Goal: Information Seeking & Learning: Learn about a topic

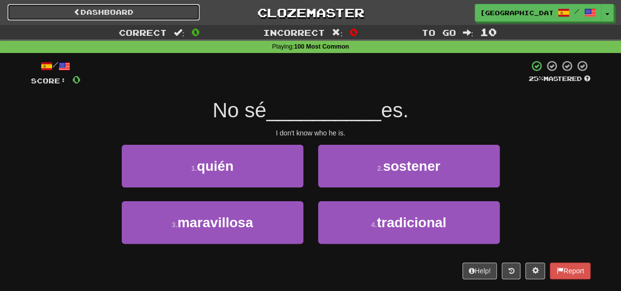
click at [127, 10] on link "Dashboard" at bounding box center [103, 12] width 193 height 17
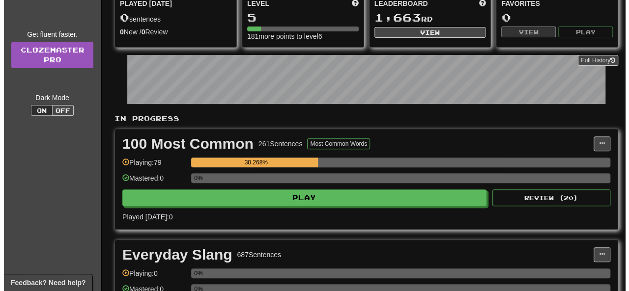
scroll to position [115, 0]
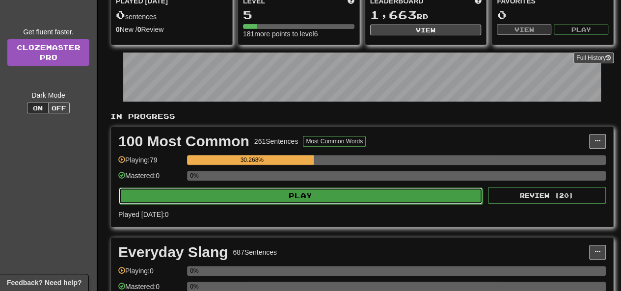
click at [300, 192] on button "Play" at bounding box center [301, 196] width 364 height 17
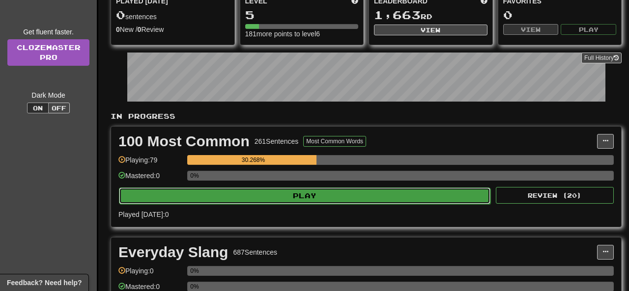
select select "**"
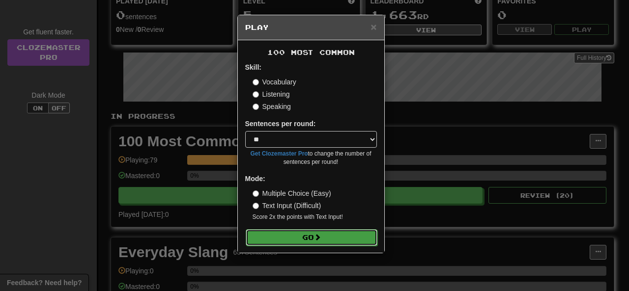
click at [324, 237] on button "Go" at bounding box center [312, 237] width 132 height 17
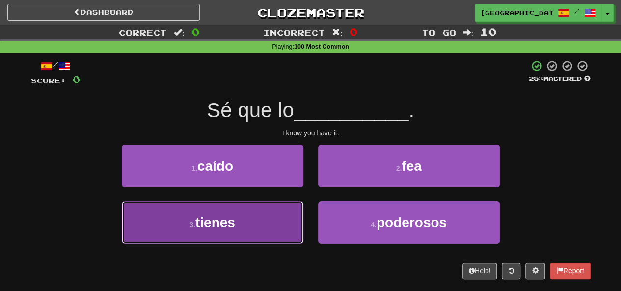
click at [281, 231] on button "3 . tienes" at bounding box center [213, 222] width 182 height 43
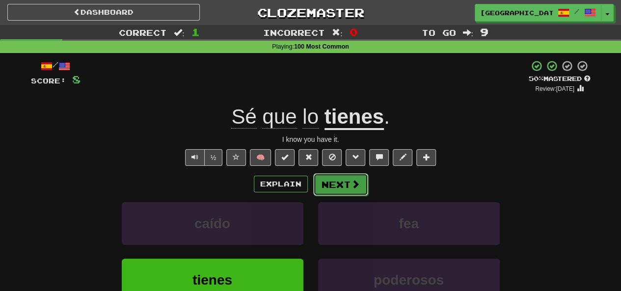
click at [346, 183] on button "Next" at bounding box center [340, 184] width 55 height 23
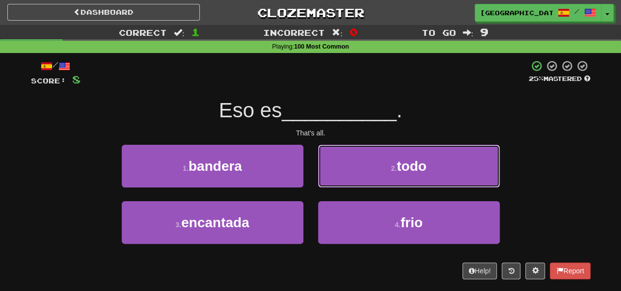
click at [382, 147] on button "2 . todo" at bounding box center [409, 166] width 182 height 43
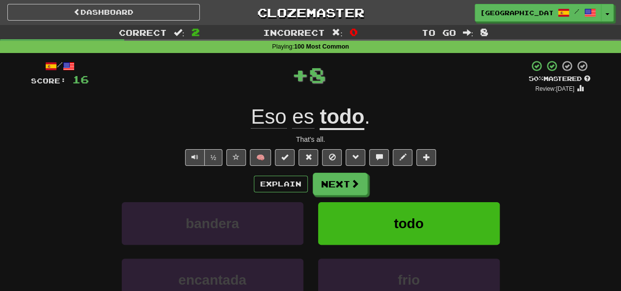
click at [374, 171] on div "/ Score: 16 + 8 50 % Mastered Review: 2025-10-24 Eso es todo . That's all. ½ 🧠 …" at bounding box center [311, 214] width 560 height 308
click at [346, 185] on button "Next" at bounding box center [340, 184] width 55 height 23
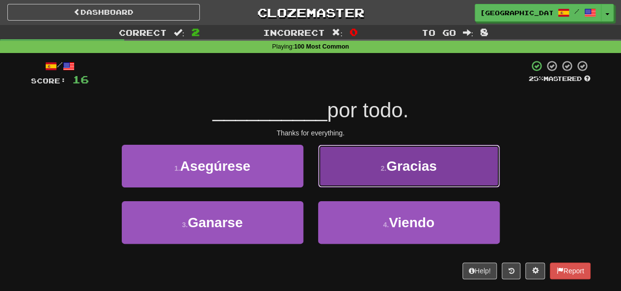
click at [375, 168] on button "2 . Gracias" at bounding box center [409, 166] width 182 height 43
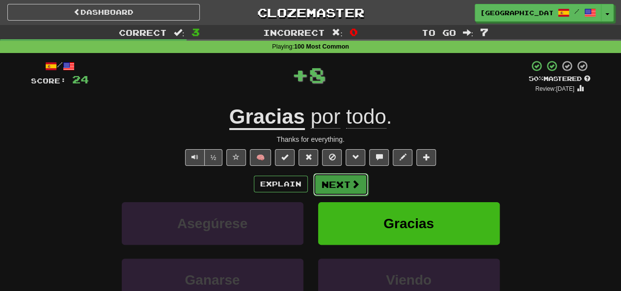
click at [324, 184] on button "Next" at bounding box center [340, 184] width 55 height 23
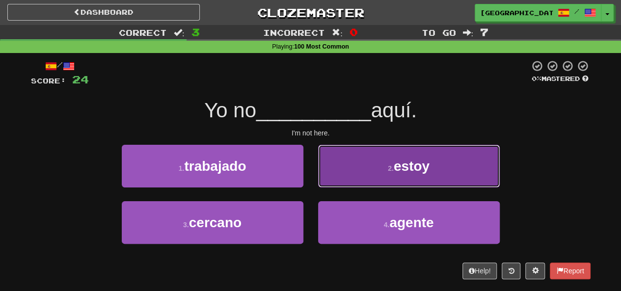
click at [385, 163] on button "2 . estoy" at bounding box center [409, 166] width 182 height 43
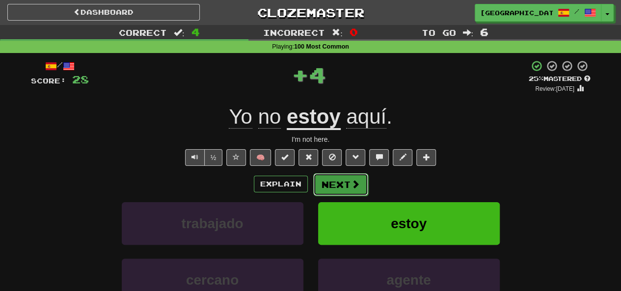
click at [331, 177] on button "Next" at bounding box center [340, 184] width 55 height 23
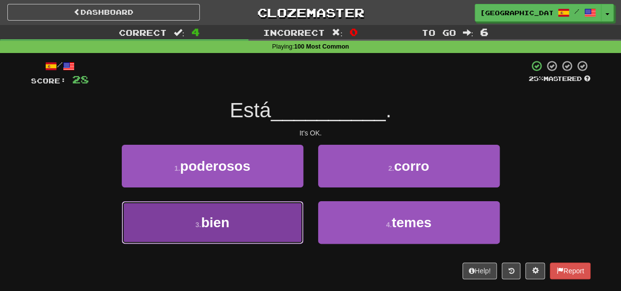
click at [255, 224] on button "3 . bien" at bounding box center [213, 222] width 182 height 43
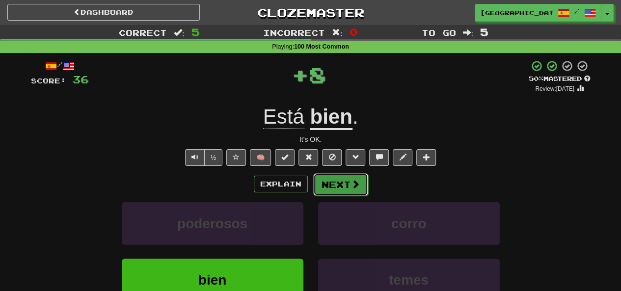
click at [331, 184] on button "Next" at bounding box center [340, 184] width 55 height 23
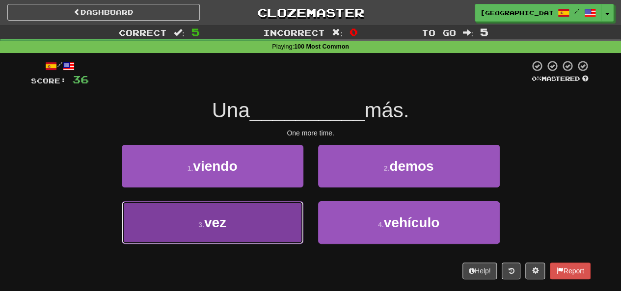
click at [257, 224] on button "3 . vez" at bounding box center [213, 222] width 182 height 43
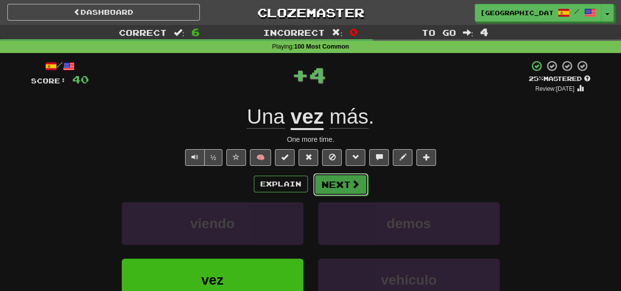
click at [334, 182] on button "Next" at bounding box center [340, 184] width 55 height 23
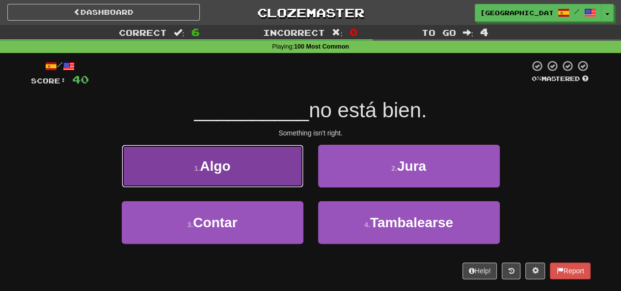
click at [226, 168] on span "Algo" at bounding box center [215, 166] width 30 height 15
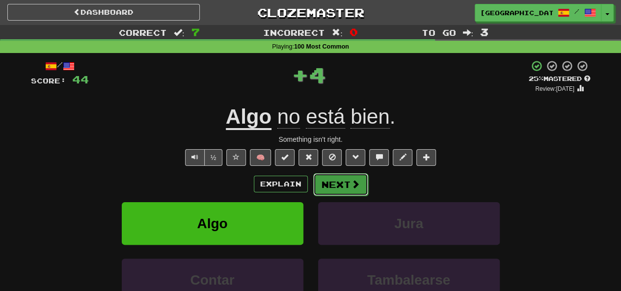
click at [341, 180] on button "Next" at bounding box center [340, 184] width 55 height 23
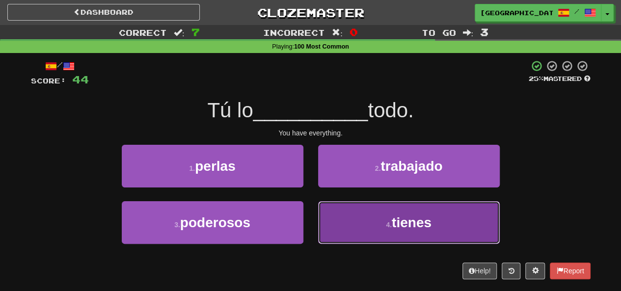
click at [391, 224] on small "4 ." at bounding box center [389, 225] width 6 height 8
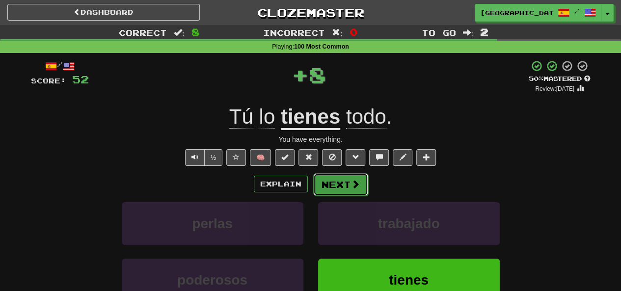
click at [339, 184] on button "Next" at bounding box center [340, 184] width 55 height 23
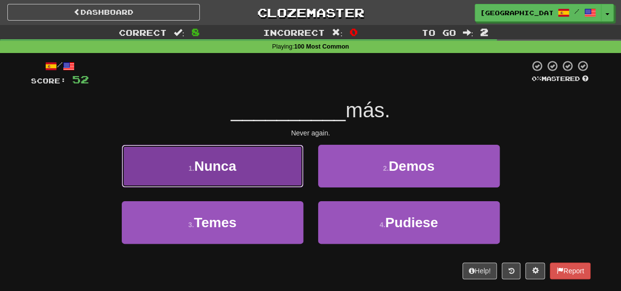
click at [213, 166] on span "Nunca" at bounding box center [216, 166] width 42 height 15
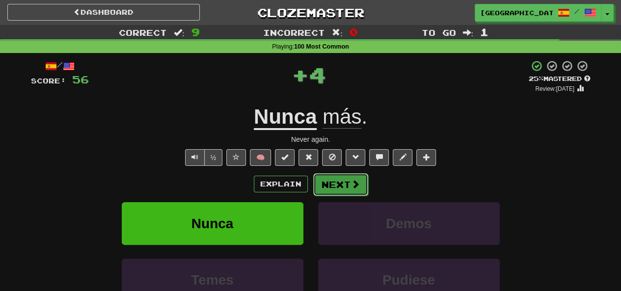
click at [342, 182] on button "Next" at bounding box center [340, 184] width 55 height 23
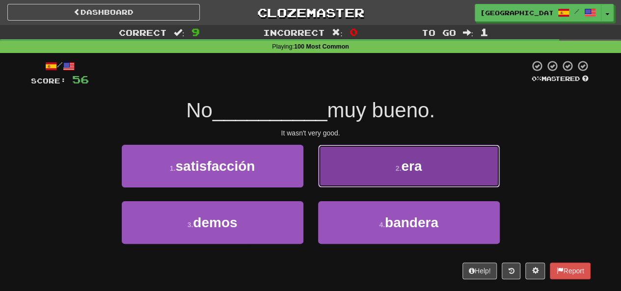
click at [413, 148] on button "2 . era" at bounding box center [409, 166] width 182 height 43
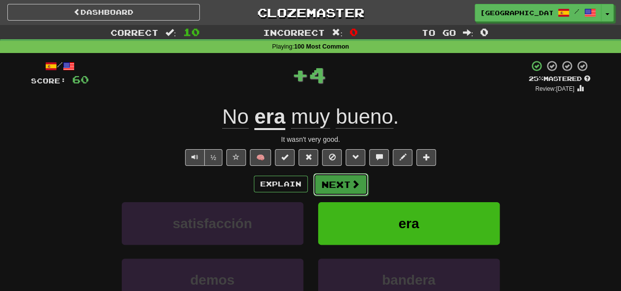
click at [329, 180] on button "Next" at bounding box center [340, 184] width 55 height 23
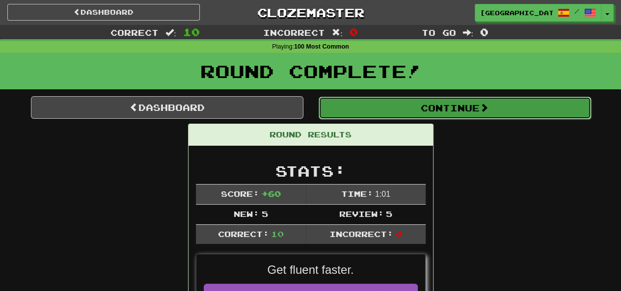
click at [465, 107] on button "Continue" at bounding box center [455, 108] width 273 height 23
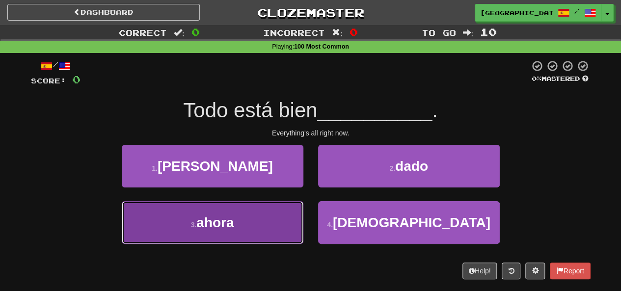
click at [251, 222] on button "3 . ahora" at bounding box center [213, 222] width 182 height 43
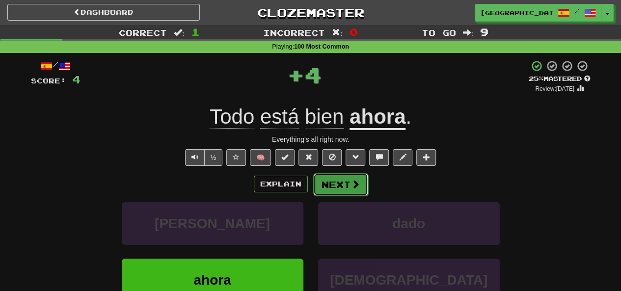
click at [322, 191] on button "Next" at bounding box center [340, 184] width 55 height 23
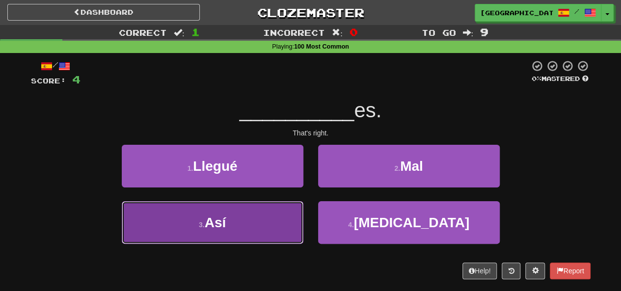
click at [252, 234] on button "3 . Así" at bounding box center [213, 222] width 182 height 43
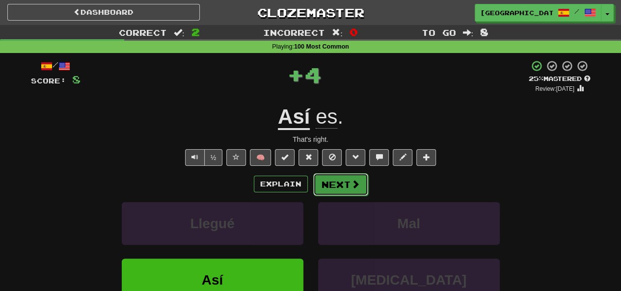
click at [339, 183] on button "Next" at bounding box center [340, 184] width 55 height 23
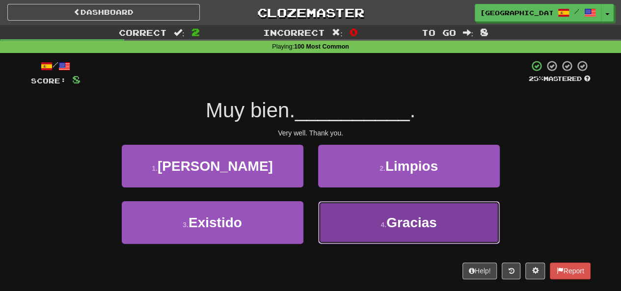
click at [356, 224] on button "4 . Gracias" at bounding box center [409, 222] width 182 height 43
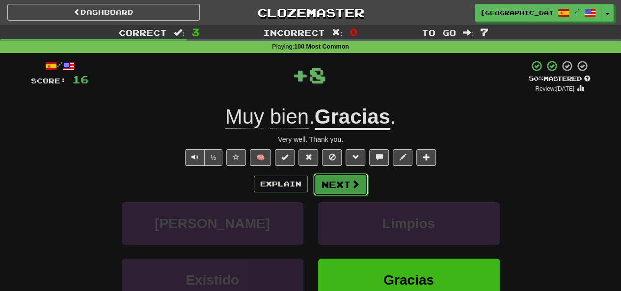
click at [351, 194] on button "Next" at bounding box center [340, 184] width 55 height 23
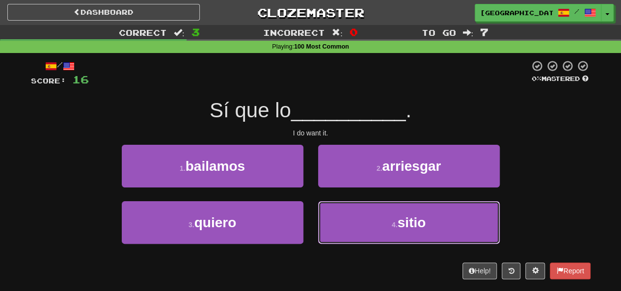
drag, startPoint x: 335, startPoint y: 202, endPoint x: 225, endPoint y: 253, distance: 120.7
click at [225, 253] on div "3 . quiero 4 . sitio" at bounding box center [310, 229] width 589 height 56
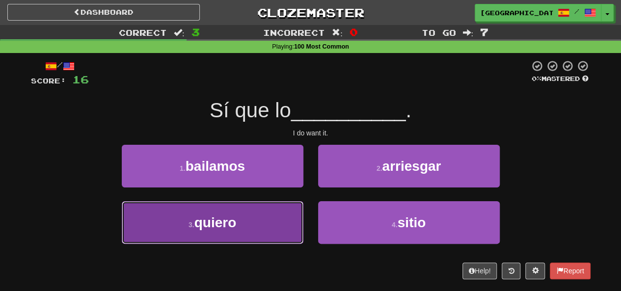
click at [222, 232] on button "3 . quiero" at bounding box center [213, 222] width 182 height 43
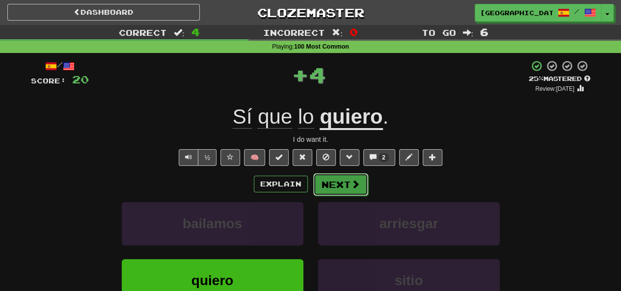
click at [354, 186] on span at bounding box center [355, 184] width 9 height 9
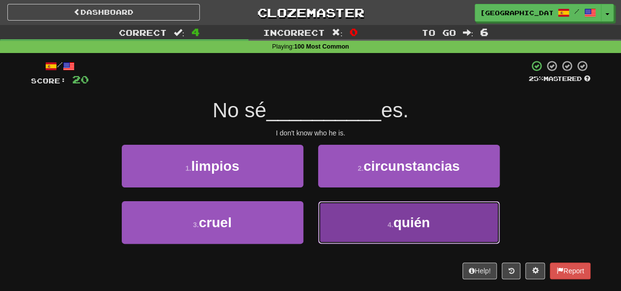
click at [357, 227] on button "4 . quién" at bounding box center [409, 222] width 182 height 43
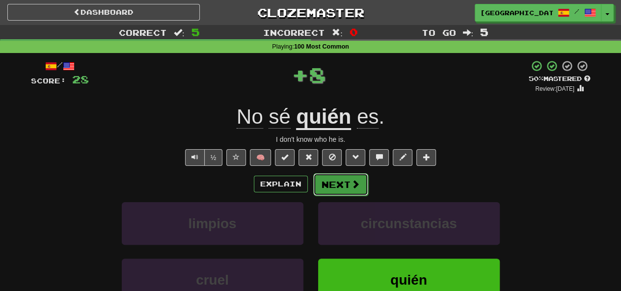
click at [339, 186] on button "Next" at bounding box center [340, 184] width 55 height 23
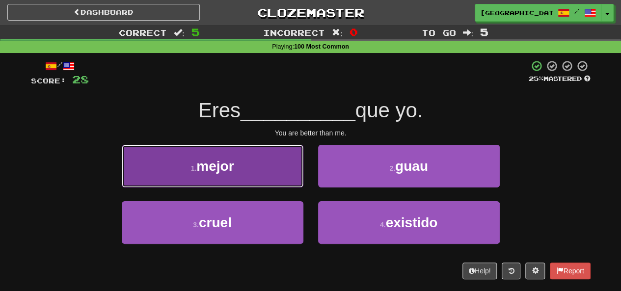
click at [259, 160] on button "1 . mejor" at bounding box center [213, 166] width 182 height 43
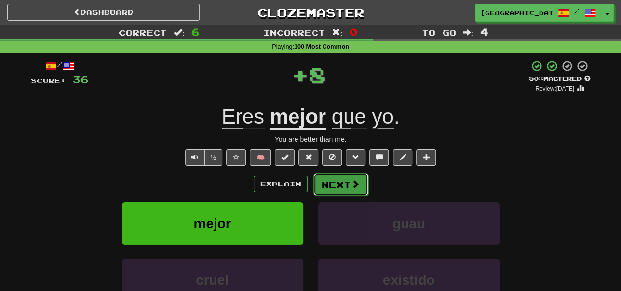
click at [342, 186] on button "Next" at bounding box center [340, 184] width 55 height 23
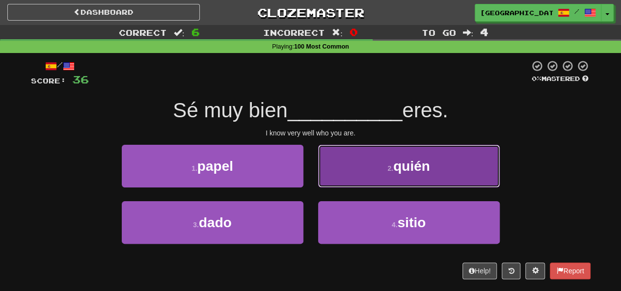
click at [388, 170] on small "2 ." at bounding box center [391, 169] width 6 height 8
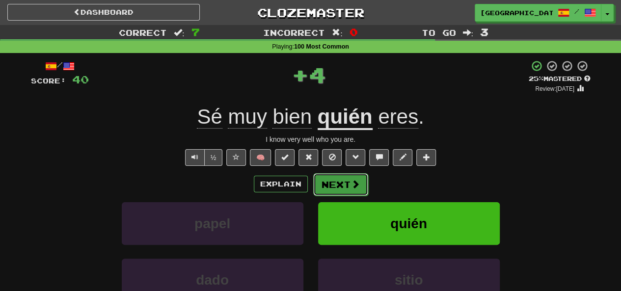
click at [332, 179] on button "Next" at bounding box center [340, 184] width 55 height 23
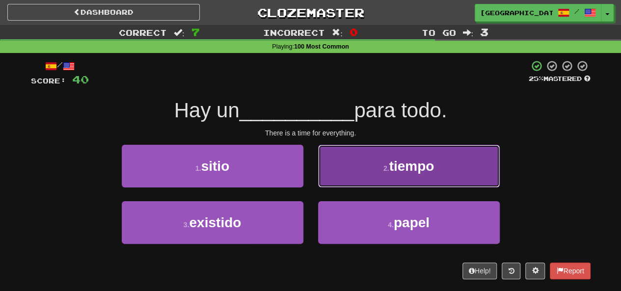
click at [411, 175] on button "2 . tiempo" at bounding box center [409, 166] width 182 height 43
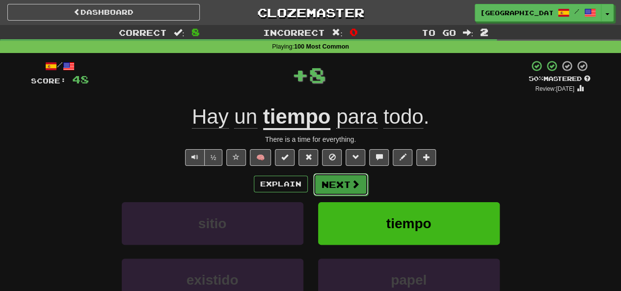
click at [336, 185] on button "Next" at bounding box center [340, 184] width 55 height 23
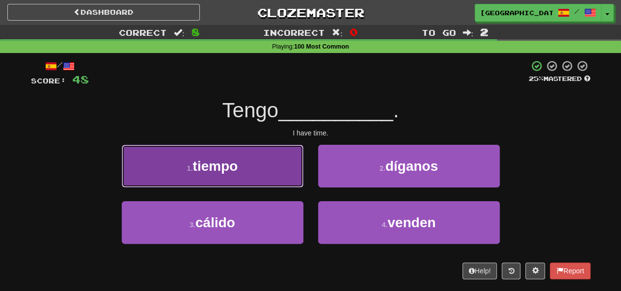
click at [260, 166] on button "1 . tiempo" at bounding box center [213, 166] width 182 height 43
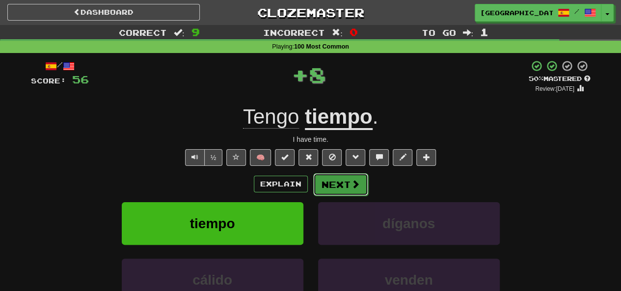
click at [344, 181] on button "Next" at bounding box center [340, 184] width 55 height 23
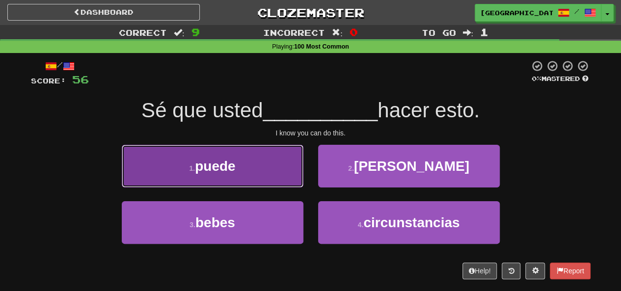
click at [223, 180] on button "1 . puede" at bounding box center [213, 166] width 182 height 43
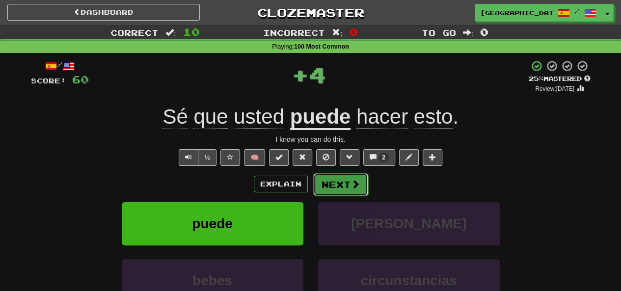
click at [333, 181] on button "Next" at bounding box center [340, 184] width 55 height 23
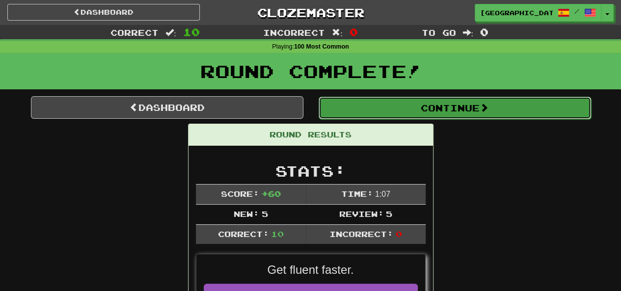
click at [456, 109] on button "Continue" at bounding box center [455, 108] width 273 height 23
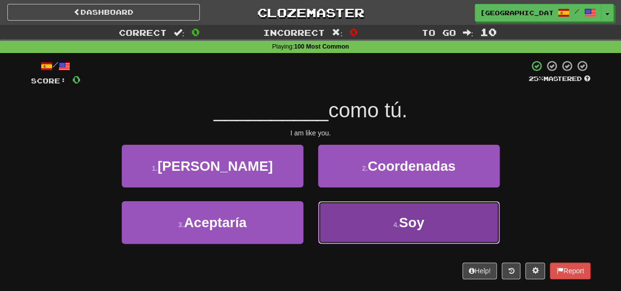
click at [432, 207] on button "4 . Soy" at bounding box center [409, 222] width 182 height 43
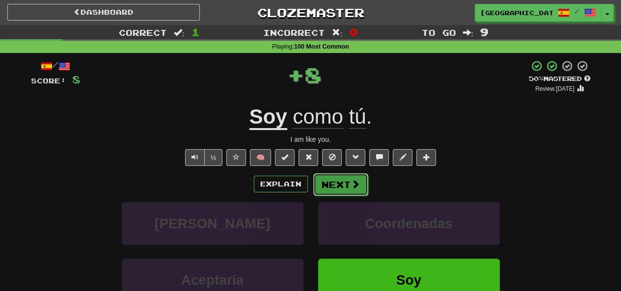
click at [323, 181] on button "Next" at bounding box center [340, 184] width 55 height 23
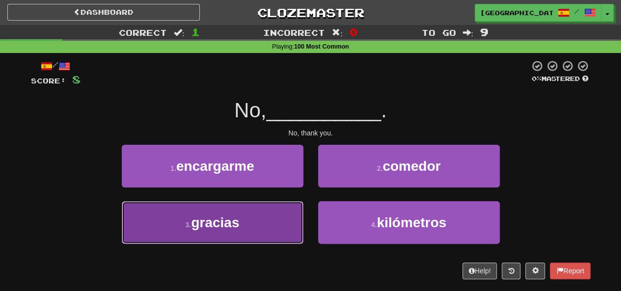
click at [248, 222] on button "3 . gracias" at bounding box center [213, 222] width 182 height 43
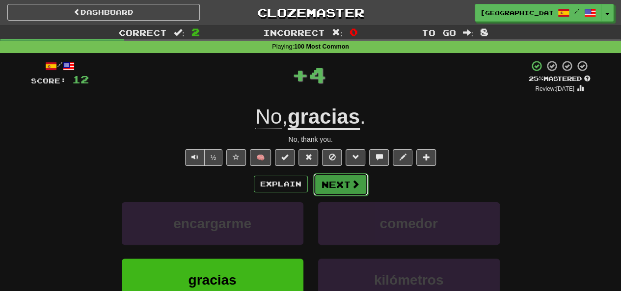
click at [340, 183] on button "Next" at bounding box center [340, 184] width 55 height 23
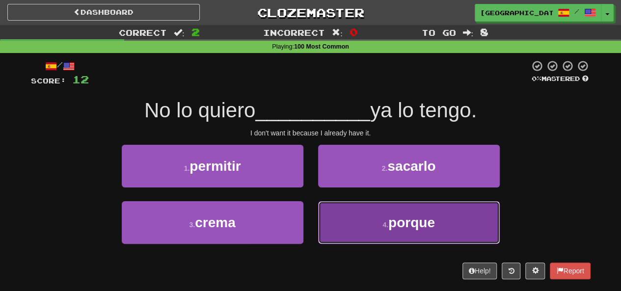
click at [403, 226] on span "porque" at bounding box center [412, 222] width 47 height 15
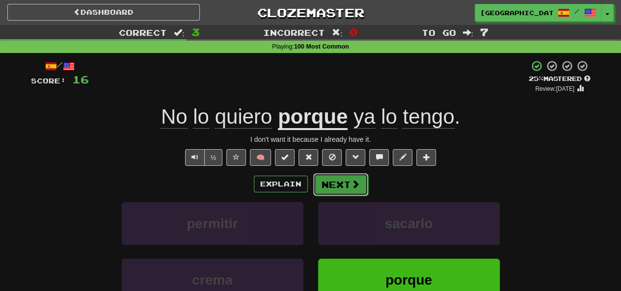
click at [344, 183] on button "Next" at bounding box center [340, 184] width 55 height 23
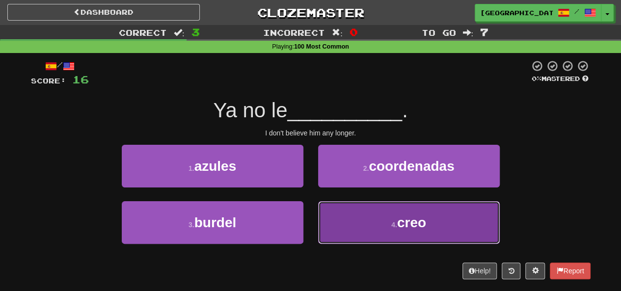
click at [423, 231] on button "4 . creo" at bounding box center [409, 222] width 182 height 43
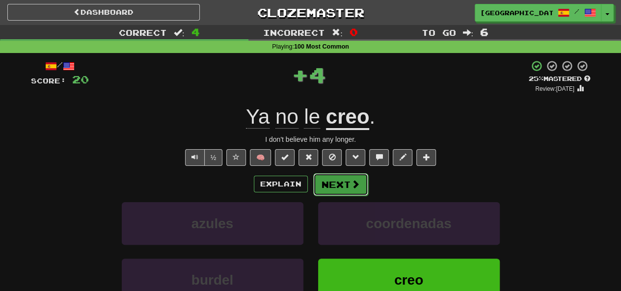
click at [336, 179] on button "Next" at bounding box center [340, 184] width 55 height 23
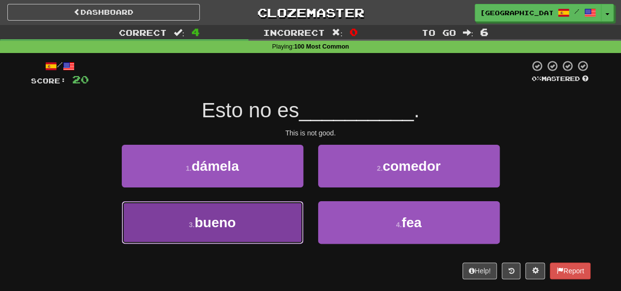
click at [257, 222] on button "3 . bueno" at bounding box center [213, 222] width 182 height 43
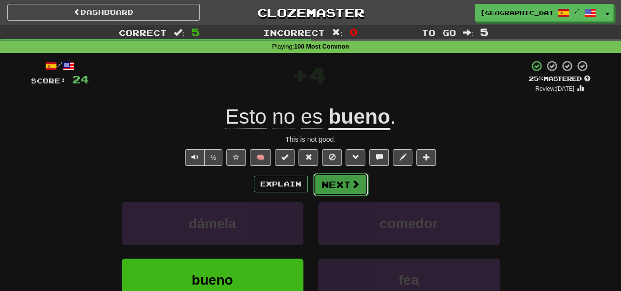
click at [335, 189] on button "Next" at bounding box center [340, 184] width 55 height 23
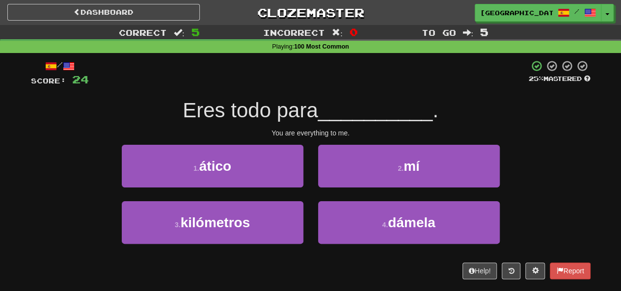
click at [386, 188] on div "2 . mí" at bounding box center [409, 173] width 196 height 56
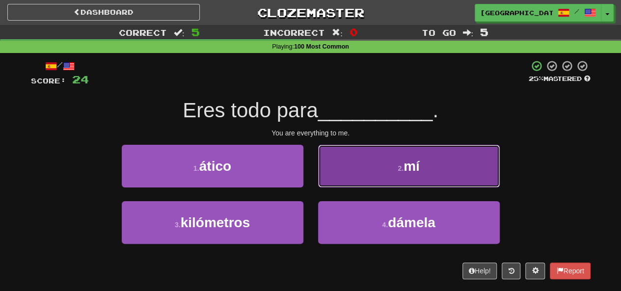
click at [385, 165] on button "2 . mí" at bounding box center [409, 166] width 182 height 43
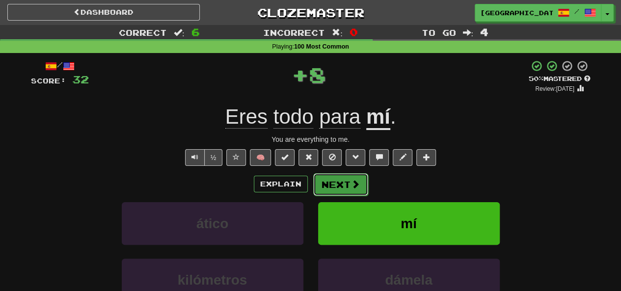
click at [332, 183] on button "Next" at bounding box center [340, 184] width 55 height 23
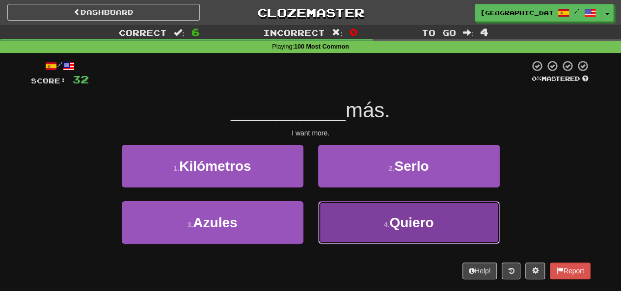
click at [381, 218] on button "4 . Quiero" at bounding box center [409, 222] width 182 height 43
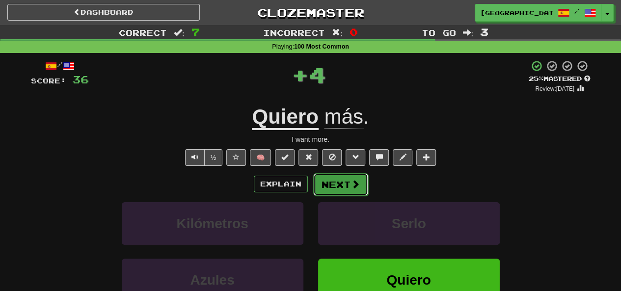
click at [342, 186] on button "Next" at bounding box center [340, 184] width 55 height 23
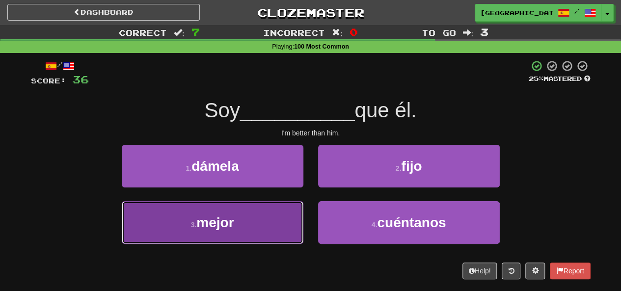
click at [242, 223] on button "3 . mejor" at bounding box center [213, 222] width 182 height 43
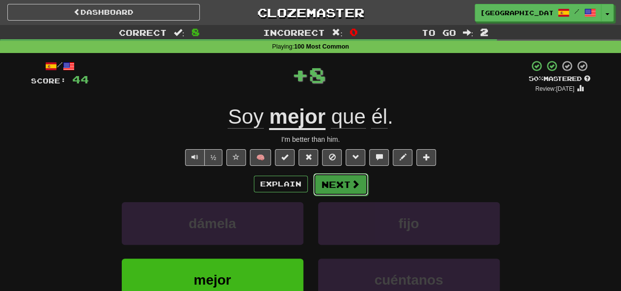
click at [345, 184] on button "Next" at bounding box center [340, 184] width 55 height 23
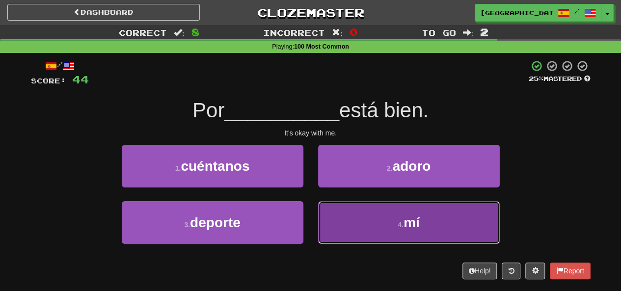
click at [420, 217] on span "mí" at bounding box center [412, 222] width 16 height 15
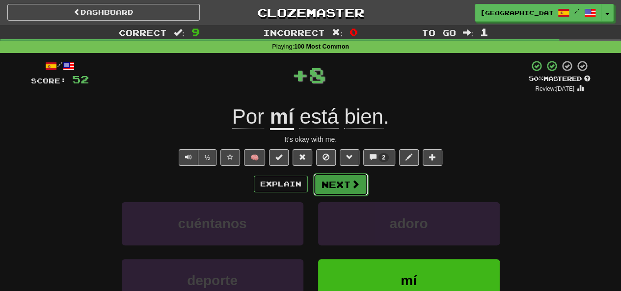
click at [347, 175] on button "Next" at bounding box center [340, 184] width 55 height 23
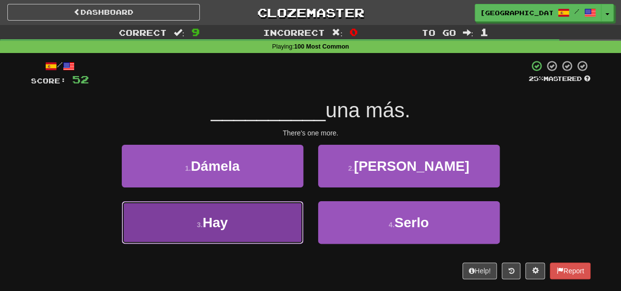
click at [252, 225] on button "3 . Hay" at bounding box center [213, 222] width 182 height 43
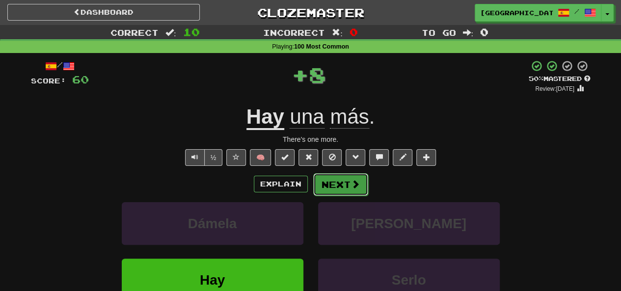
click at [343, 182] on button "Next" at bounding box center [340, 184] width 55 height 23
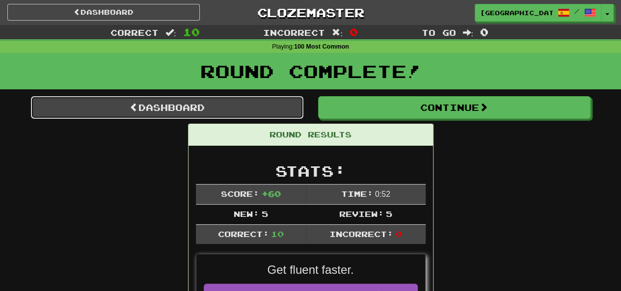
click at [192, 106] on link "Dashboard" at bounding box center [167, 107] width 273 height 23
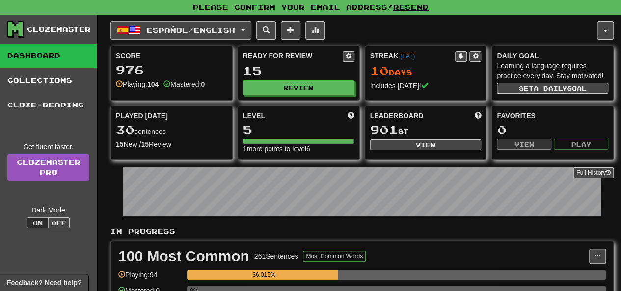
click at [202, 35] on button "Español / English" at bounding box center [181, 30] width 141 height 19
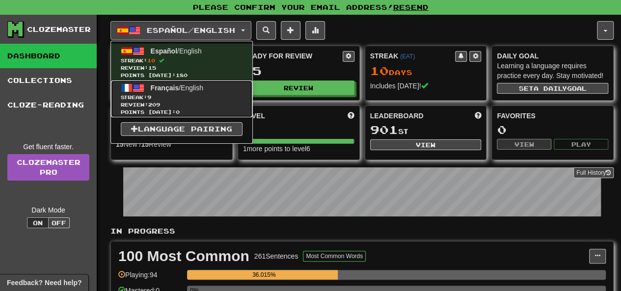
click at [181, 96] on span "Streak: 9" at bounding box center [182, 97] width 122 height 7
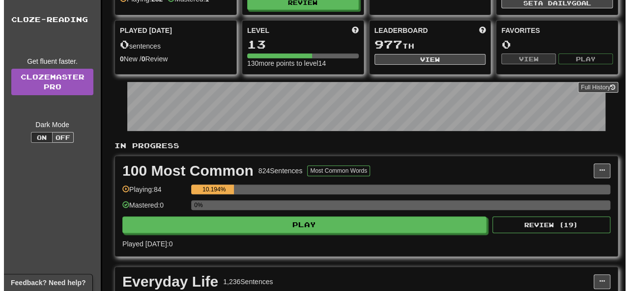
scroll to position [120, 0]
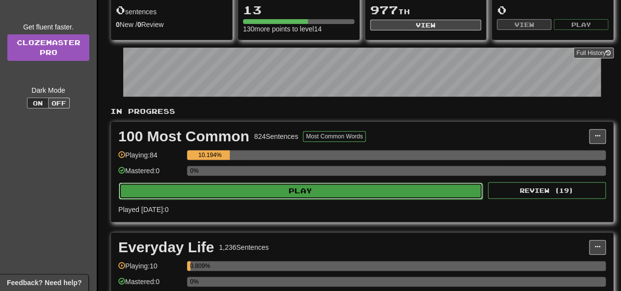
click at [342, 191] on button "Play" at bounding box center [301, 191] width 364 height 17
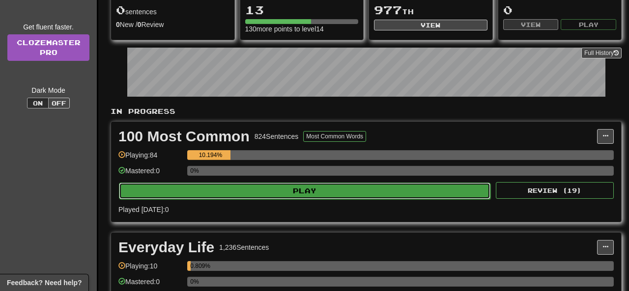
select select "**"
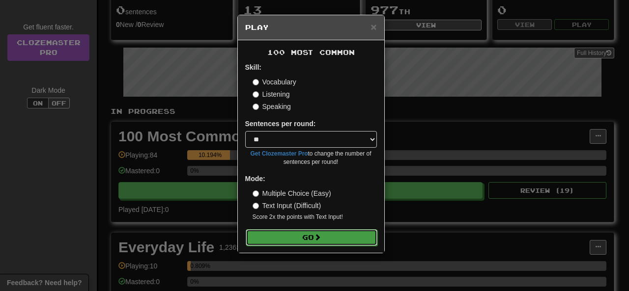
click at [309, 231] on button "Go" at bounding box center [312, 237] width 132 height 17
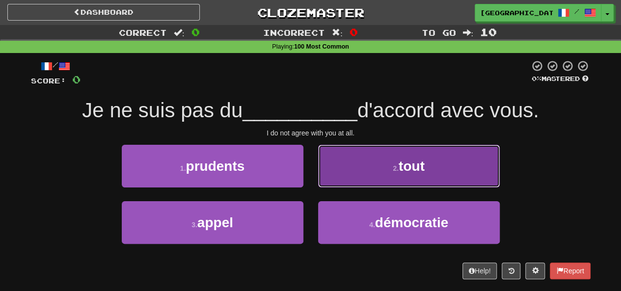
click at [398, 176] on button "2 . tout" at bounding box center [409, 166] width 182 height 43
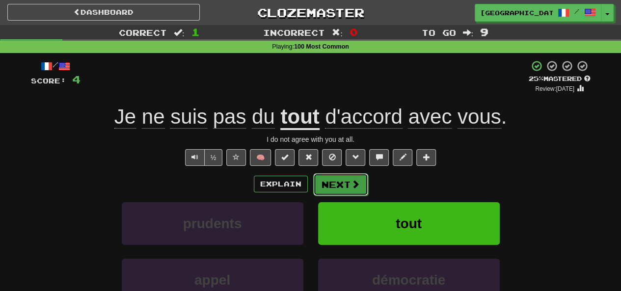
click at [331, 177] on button "Next" at bounding box center [340, 184] width 55 height 23
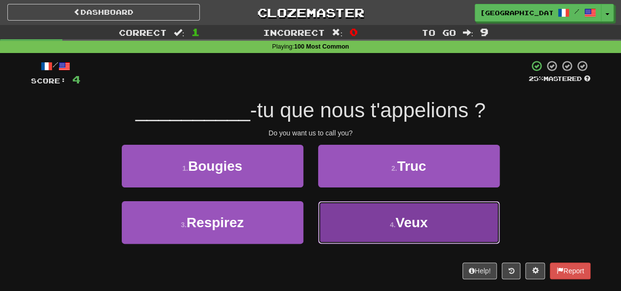
click at [415, 213] on button "4 . [GEOGRAPHIC_DATA]" at bounding box center [409, 222] width 182 height 43
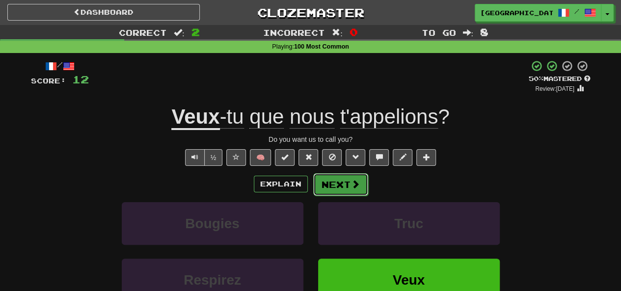
click at [337, 185] on button "Next" at bounding box center [340, 184] width 55 height 23
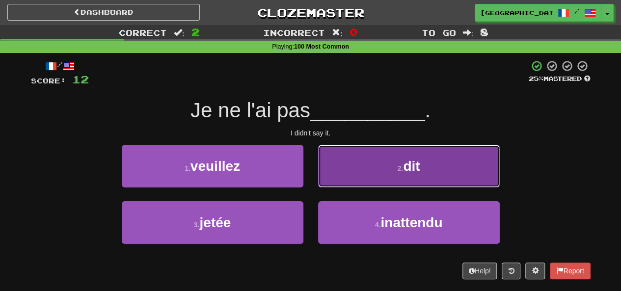
click at [454, 156] on button "2 . dit" at bounding box center [409, 166] width 182 height 43
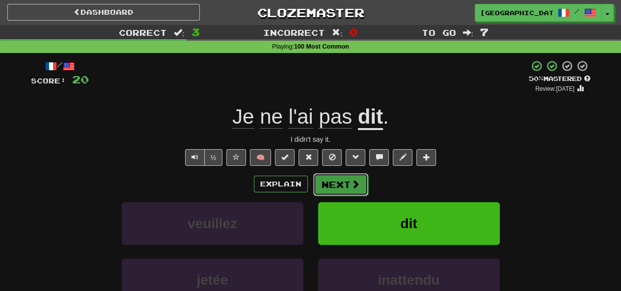
click at [336, 178] on button "Next" at bounding box center [340, 184] width 55 height 23
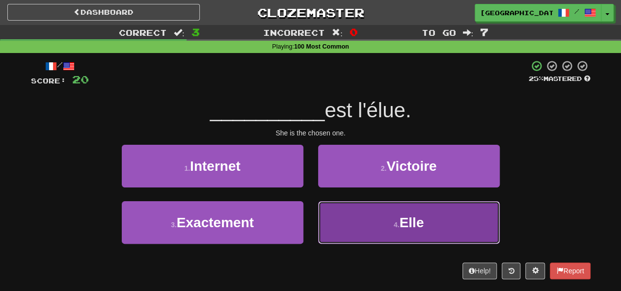
click at [410, 225] on span "Elle" at bounding box center [411, 222] width 25 height 15
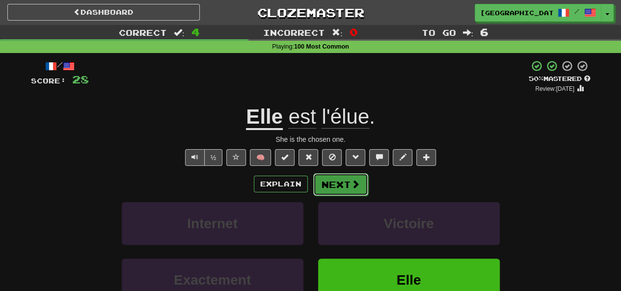
click at [337, 185] on button "Next" at bounding box center [340, 184] width 55 height 23
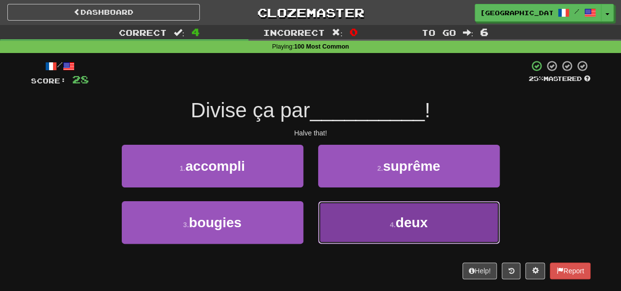
click at [386, 226] on button "4 . deux" at bounding box center [409, 222] width 182 height 43
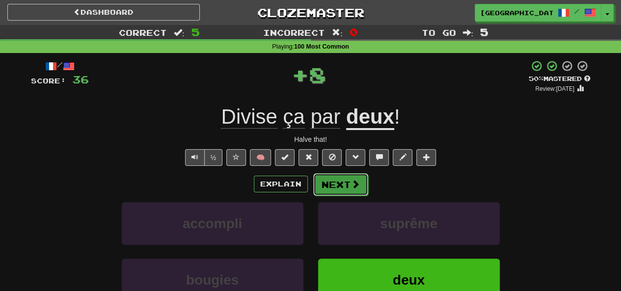
click at [354, 183] on span at bounding box center [355, 184] width 9 height 9
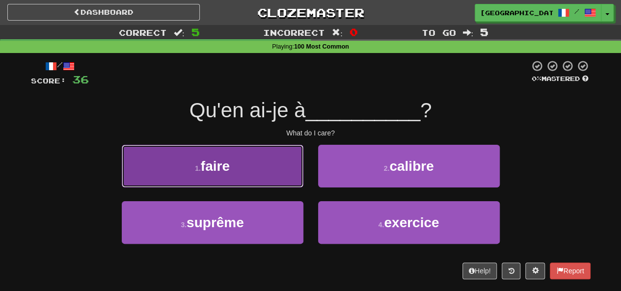
click at [241, 167] on button "1 . faire" at bounding box center [213, 166] width 182 height 43
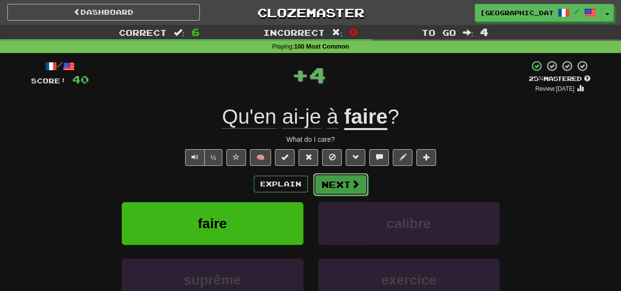
click at [334, 183] on button "Next" at bounding box center [340, 184] width 55 height 23
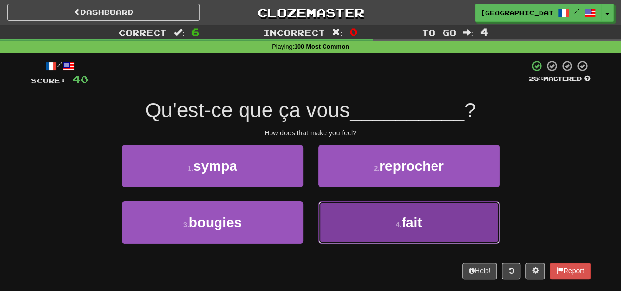
click at [378, 220] on button "4 . fait" at bounding box center [409, 222] width 182 height 43
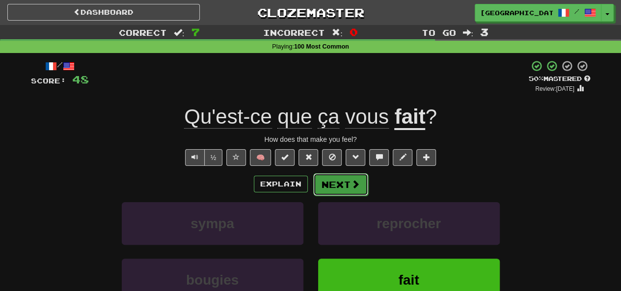
click at [340, 182] on button "Next" at bounding box center [340, 184] width 55 height 23
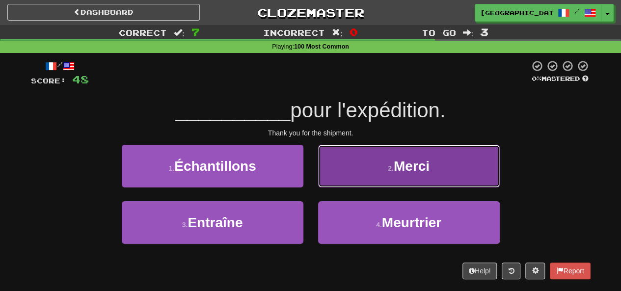
click at [387, 156] on button "2 . [GEOGRAPHIC_DATA]" at bounding box center [409, 166] width 182 height 43
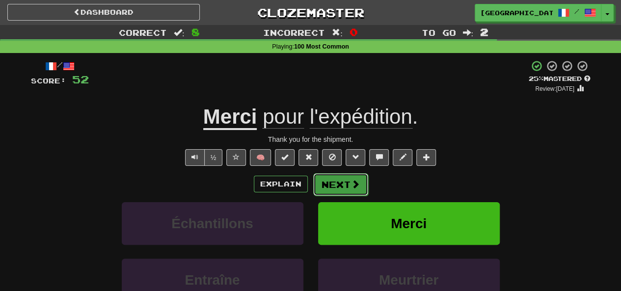
click at [346, 187] on button "Next" at bounding box center [340, 184] width 55 height 23
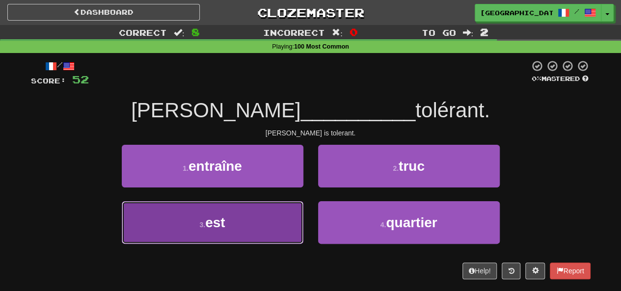
click at [269, 215] on button "3 . est" at bounding box center [213, 222] width 182 height 43
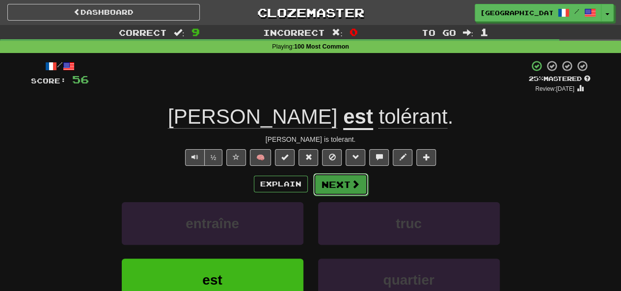
click at [347, 186] on button "Next" at bounding box center [340, 184] width 55 height 23
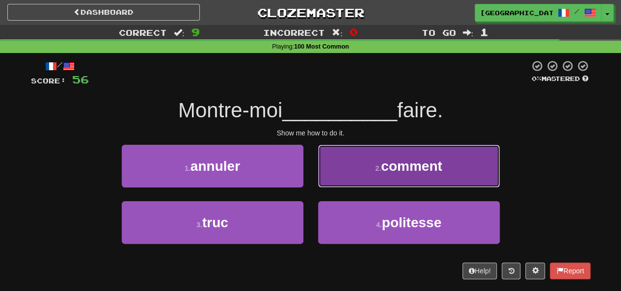
click at [389, 168] on span "comment" at bounding box center [411, 166] width 61 height 15
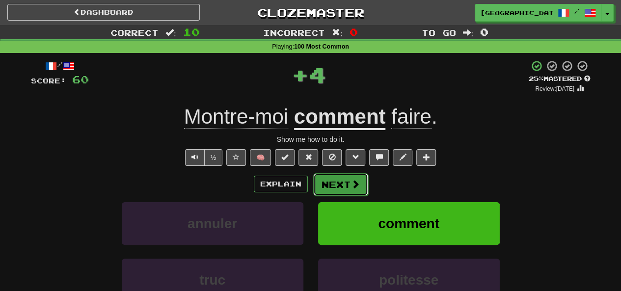
click at [336, 181] on button "Next" at bounding box center [340, 184] width 55 height 23
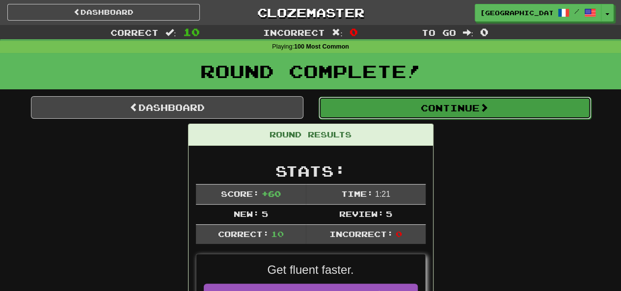
click at [436, 112] on button "Continue" at bounding box center [455, 108] width 273 height 23
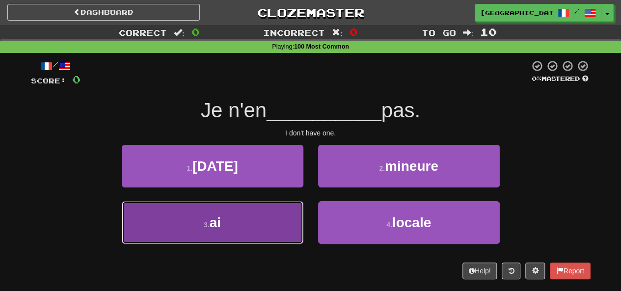
click at [215, 228] on span "ai" at bounding box center [215, 222] width 11 height 15
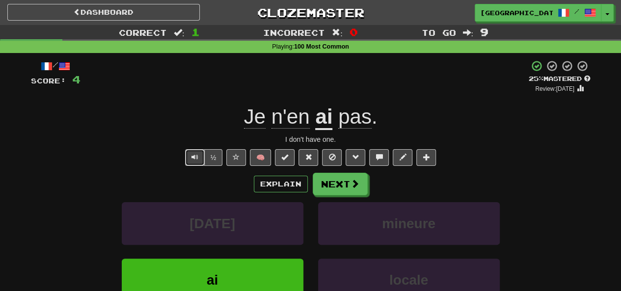
click at [198, 156] on span "Text-to-speech controls" at bounding box center [195, 157] width 7 height 7
click at [336, 189] on button "Next" at bounding box center [340, 184] width 55 height 23
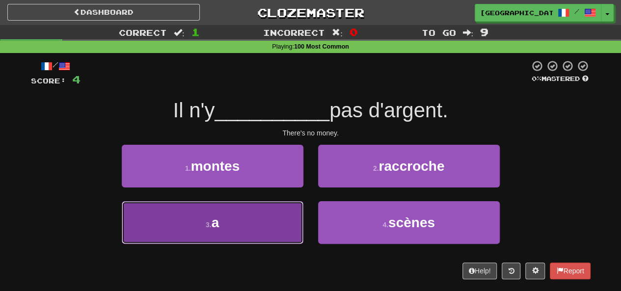
click at [224, 222] on button "3 . a" at bounding box center [213, 222] width 182 height 43
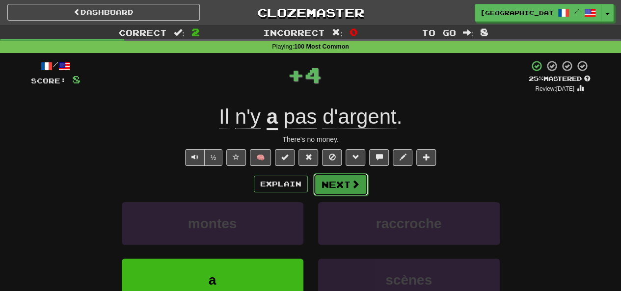
click at [339, 188] on button "Next" at bounding box center [340, 184] width 55 height 23
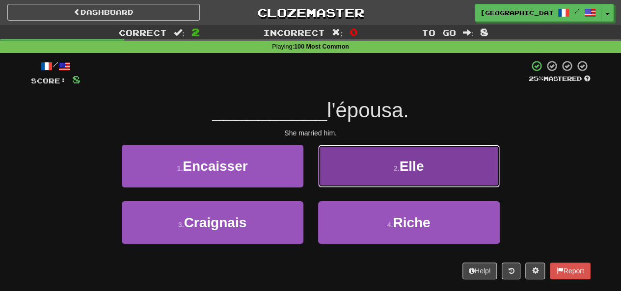
click at [419, 165] on span "Elle" at bounding box center [411, 166] width 25 height 15
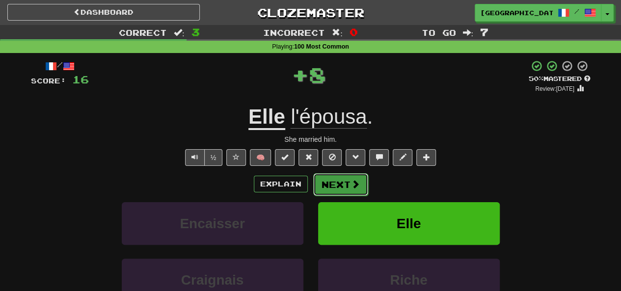
click at [345, 178] on button "Next" at bounding box center [340, 184] width 55 height 23
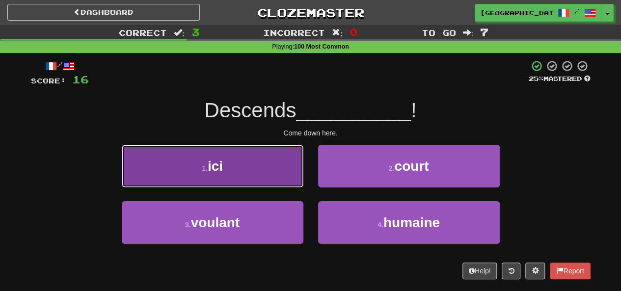
click at [227, 154] on button "1 . ici" at bounding box center [213, 166] width 182 height 43
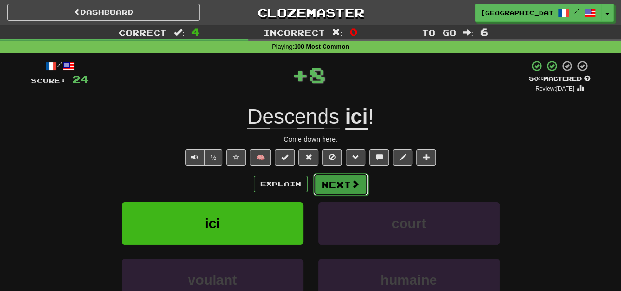
click at [347, 177] on button "Next" at bounding box center [340, 184] width 55 height 23
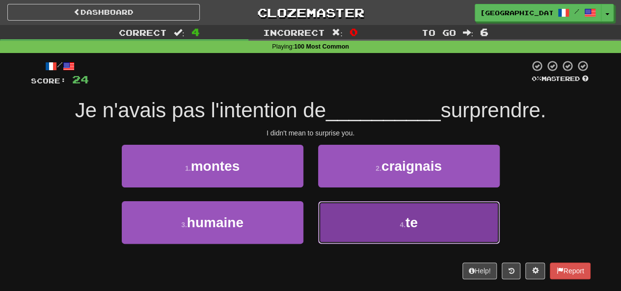
click at [410, 225] on span "te" at bounding box center [412, 222] width 12 height 15
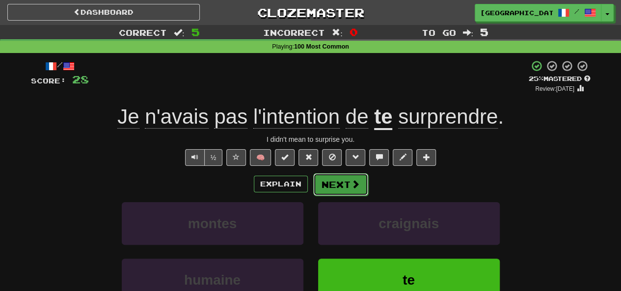
click at [344, 187] on button "Next" at bounding box center [340, 184] width 55 height 23
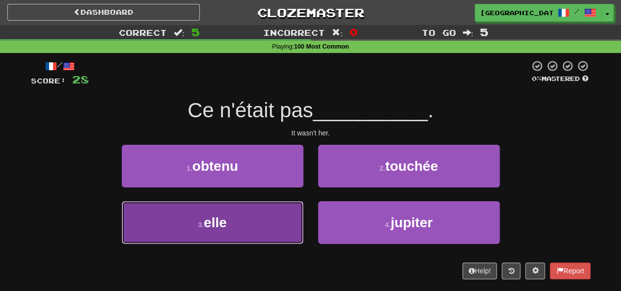
click at [241, 220] on button "3 . elle" at bounding box center [213, 222] width 182 height 43
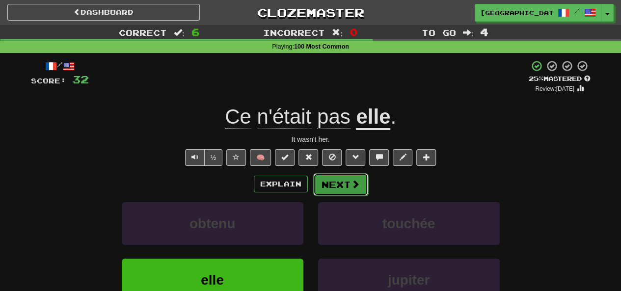
click at [352, 184] on span at bounding box center [355, 184] width 9 height 9
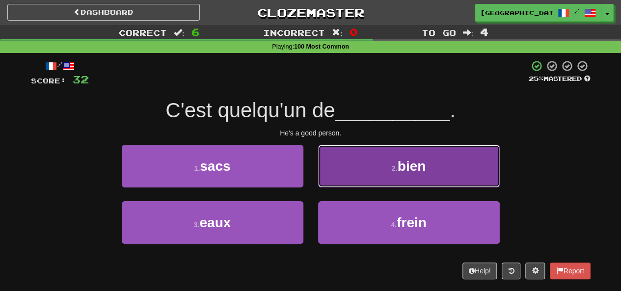
click at [409, 169] on span "bien" at bounding box center [412, 166] width 28 height 15
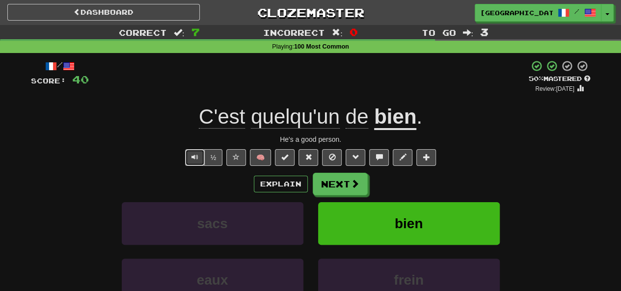
click at [192, 162] on button "Text-to-speech controls" at bounding box center [195, 157] width 20 height 17
click at [345, 190] on button "Next" at bounding box center [340, 184] width 55 height 23
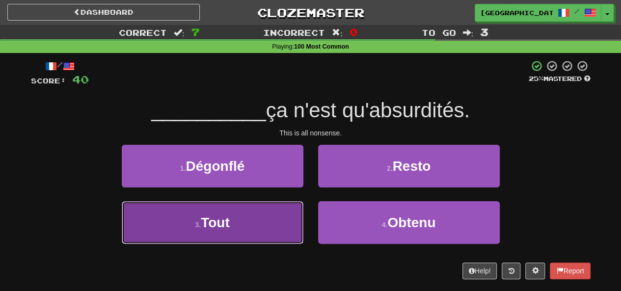
click at [224, 228] on span "Tout" at bounding box center [215, 222] width 29 height 15
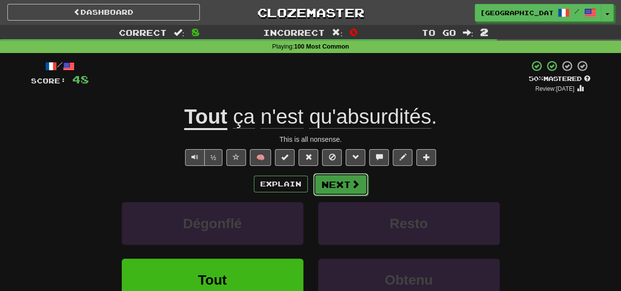
click at [335, 185] on button "Next" at bounding box center [340, 184] width 55 height 23
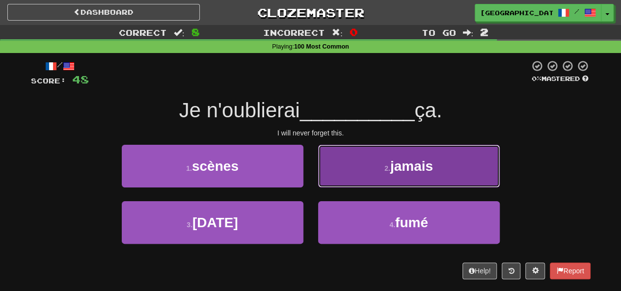
click at [400, 175] on button "2 . jamais" at bounding box center [409, 166] width 182 height 43
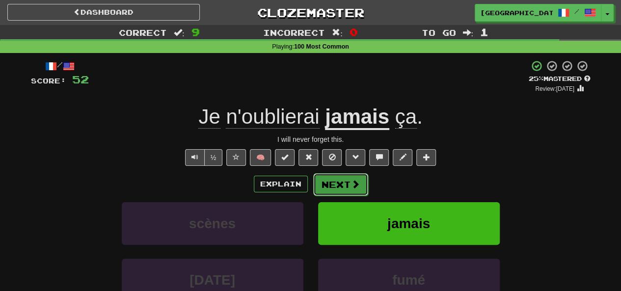
click at [341, 187] on button "Next" at bounding box center [340, 184] width 55 height 23
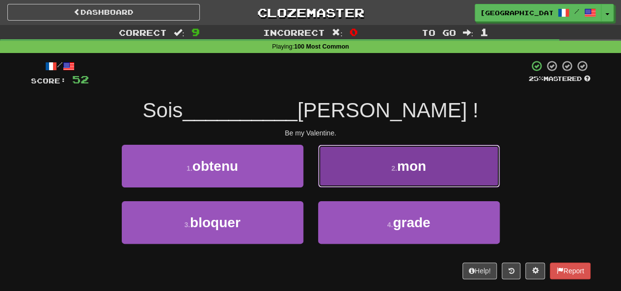
click at [441, 162] on button "2 . mon" at bounding box center [409, 166] width 182 height 43
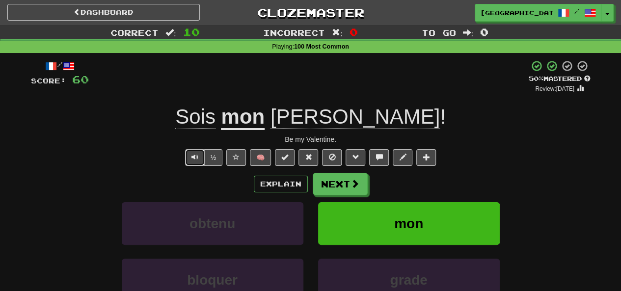
click at [191, 159] on button "Text-to-speech controls" at bounding box center [195, 157] width 20 height 17
click at [345, 182] on button "Next" at bounding box center [340, 184] width 55 height 23
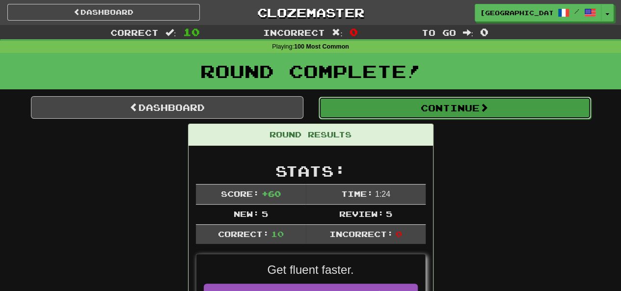
click at [462, 109] on button "Continue" at bounding box center [455, 108] width 273 height 23
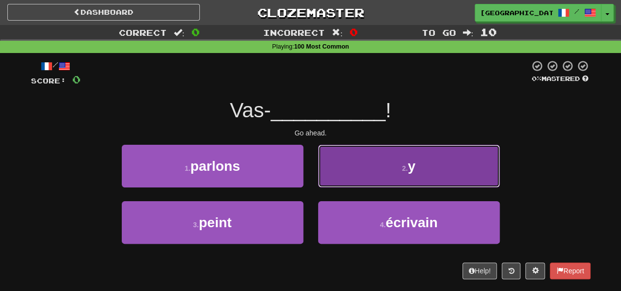
click at [428, 172] on button "2 . y" at bounding box center [409, 166] width 182 height 43
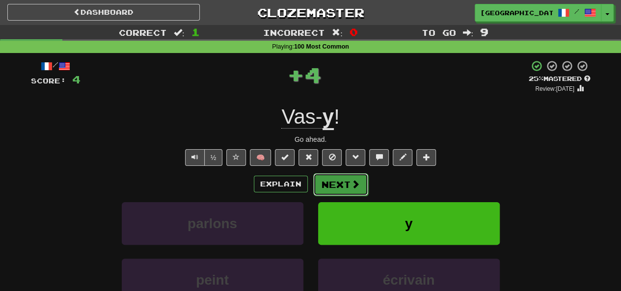
click at [348, 183] on button "Next" at bounding box center [340, 184] width 55 height 23
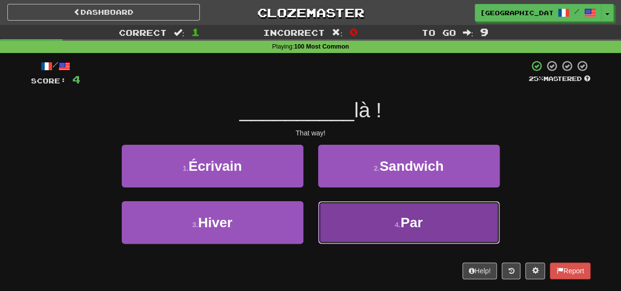
click at [426, 217] on button "4 . Par" at bounding box center [409, 222] width 182 height 43
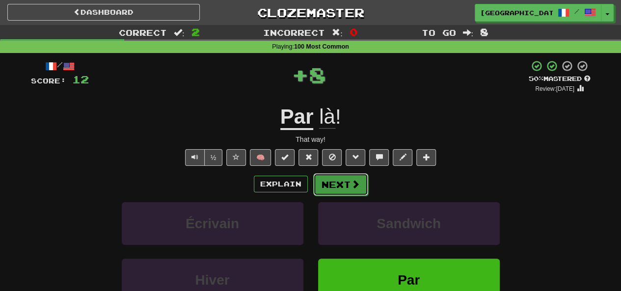
click at [346, 184] on button "Next" at bounding box center [340, 184] width 55 height 23
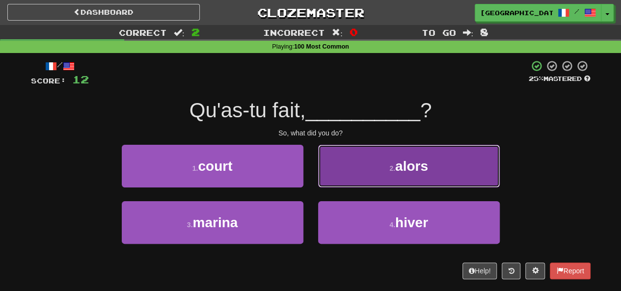
click at [401, 169] on span "alors" at bounding box center [411, 166] width 33 height 15
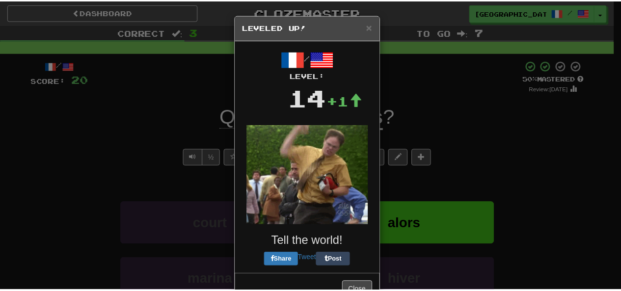
scroll to position [29, 0]
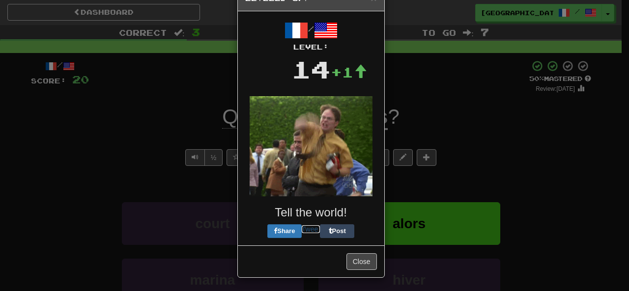
click at [306, 231] on link "Tweet" at bounding box center [311, 229] width 18 height 8
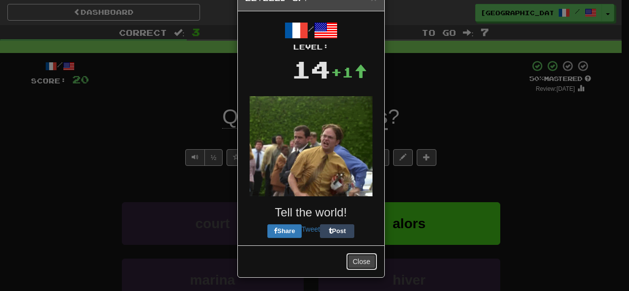
click at [363, 259] on button "Close" at bounding box center [361, 261] width 30 height 17
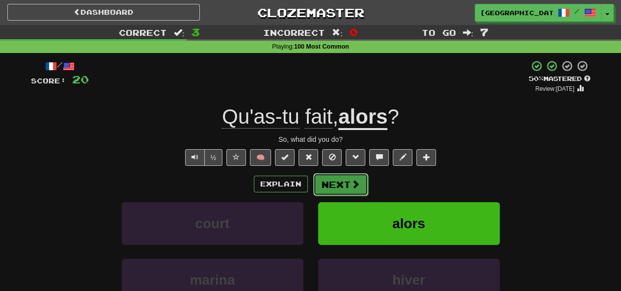
click at [340, 185] on button "Next" at bounding box center [340, 184] width 55 height 23
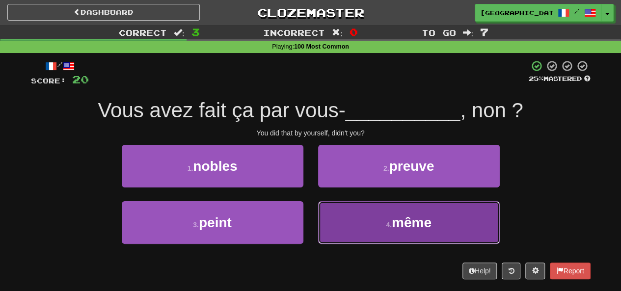
click at [394, 223] on span "même" at bounding box center [412, 222] width 40 height 15
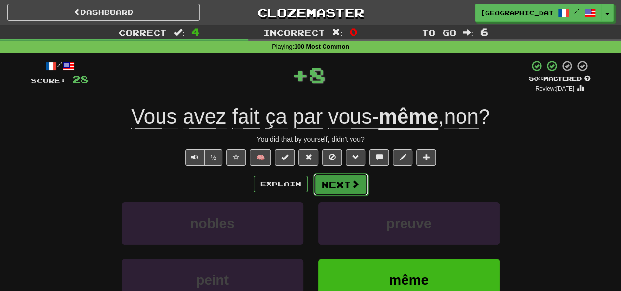
click at [353, 185] on span at bounding box center [355, 184] width 9 height 9
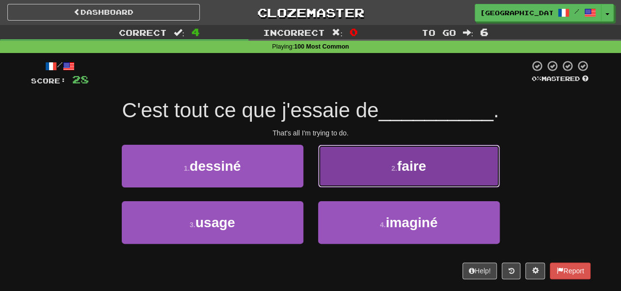
click at [369, 175] on button "2 . faire" at bounding box center [409, 166] width 182 height 43
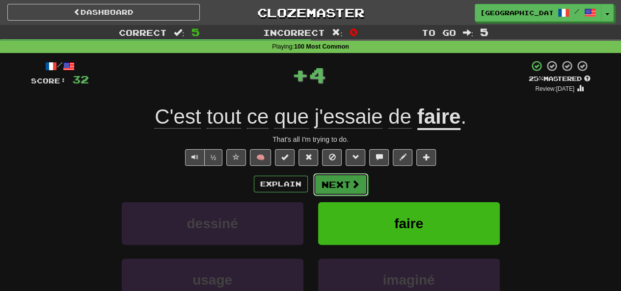
click at [337, 185] on button "Next" at bounding box center [340, 184] width 55 height 23
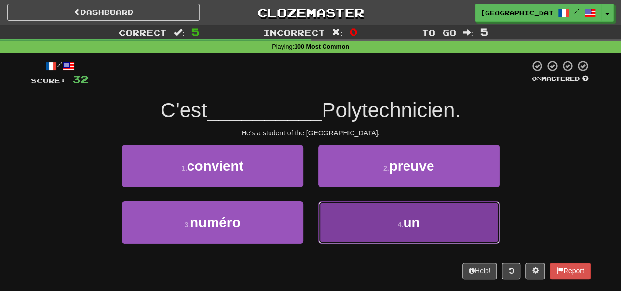
click at [398, 217] on button "4 . un" at bounding box center [409, 222] width 182 height 43
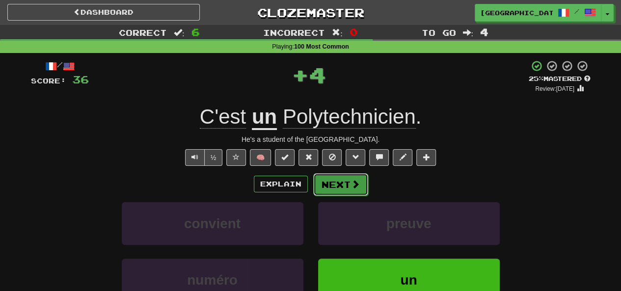
click at [331, 189] on button "Next" at bounding box center [340, 184] width 55 height 23
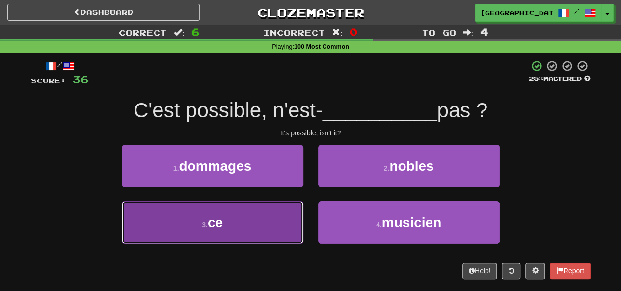
click at [284, 222] on button "3 . ce" at bounding box center [213, 222] width 182 height 43
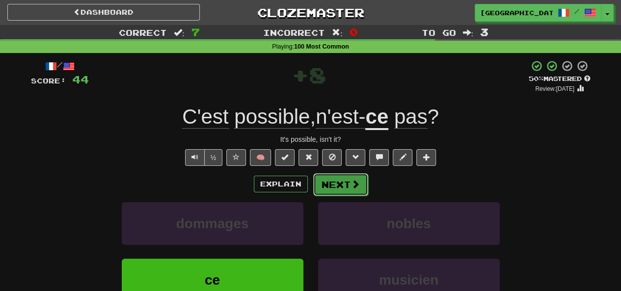
click at [335, 187] on button "Next" at bounding box center [340, 184] width 55 height 23
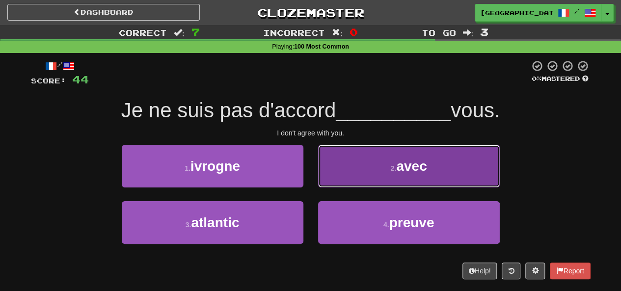
click at [368, 175] on button "2 . avec" at bounding box center [409, 166] width 182 height 43
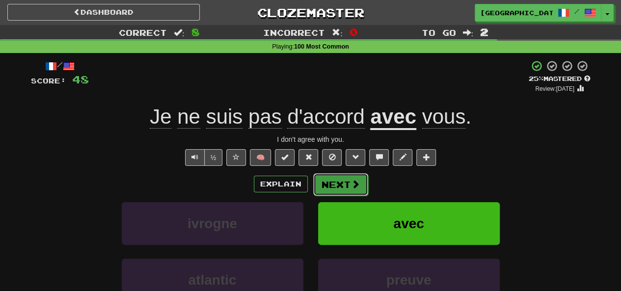
click at [326, 185] on button "Next" at bounding box center [340, 184] width 55 height 23
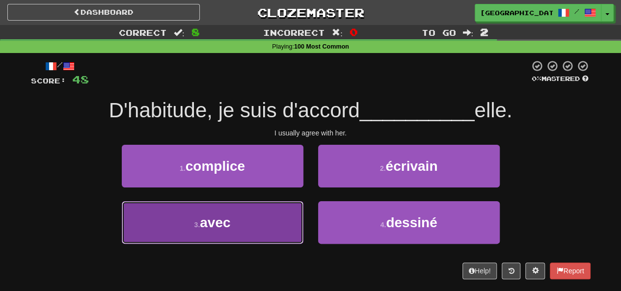
click at [267, 232] on button "3 . avec" at bounding box center [213, 222] width 182 height 43
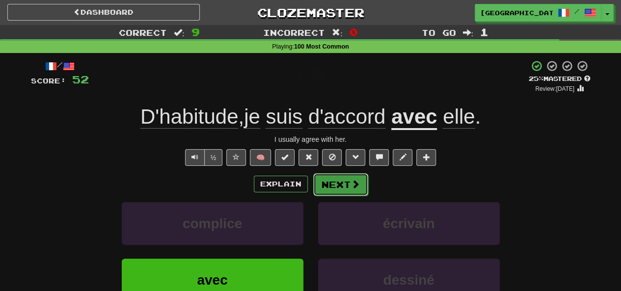
click at [343, 186] on button "Next" at bounding box center [340, 184] width 55 height 23
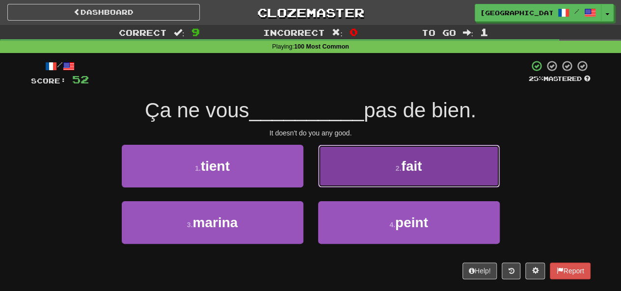
click at [406, 169] on span "fait" at bounding box center [411, 166] width 21 height 15
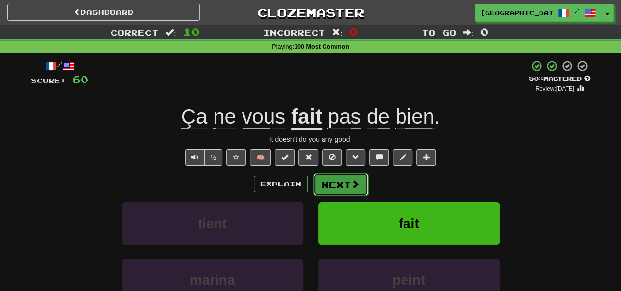
click at [346, 181] on button "Next" at bounding box center [340, 184] width 55 height 23
